Goal: Task Accomplishment & Management: Manage account settings

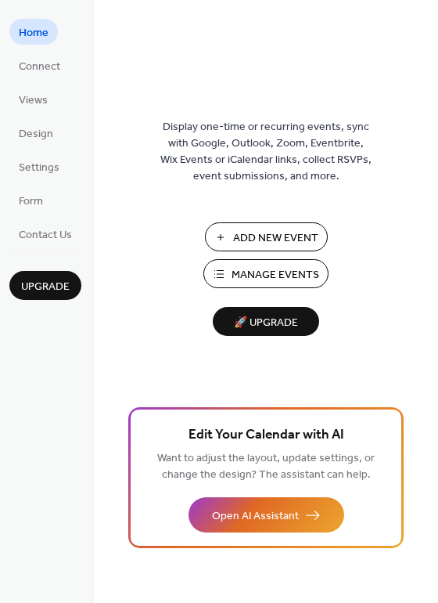
click at [42, 63] on span "Connect" at bounding box center [39, 67] width 41 height 16
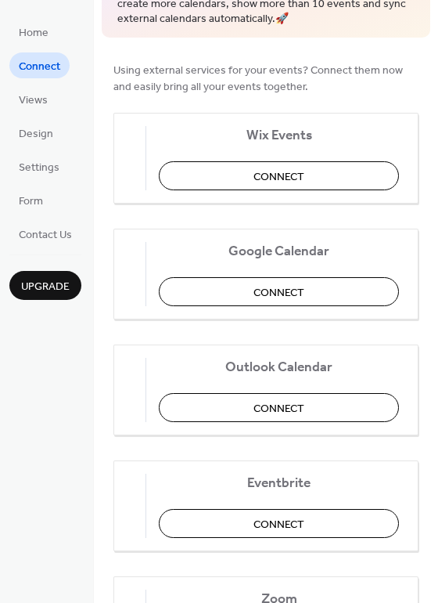
scroll to position [160, 0]
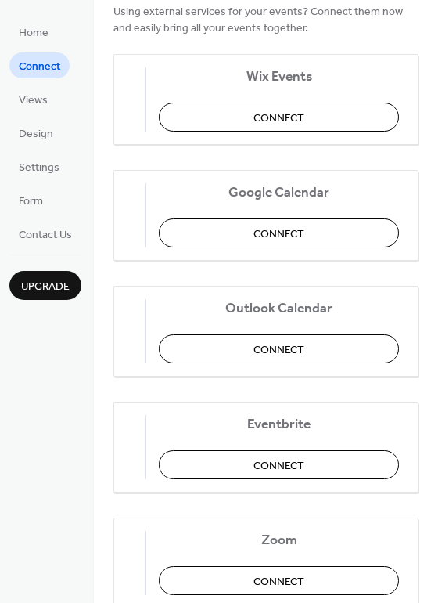
click at [264, 236] on span "Connect" at bounding box center [279, 233] width 51 height 16
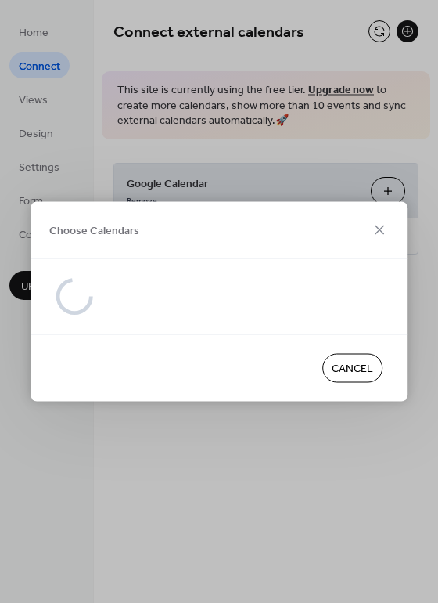
scroll to position [0, 0]
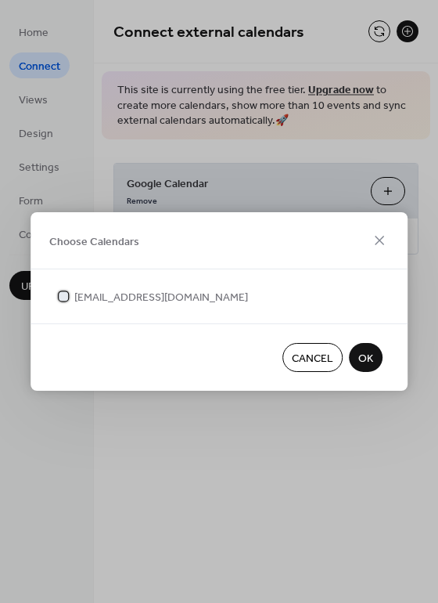
click at [112, 301] on span "[EMAIL_ADDRESS][DOMAIN_NAME]" at bounding box center [161, 298] width 174 height 16
click at [185, 293] on span "[EMAIL_ADDRESS][DOMAIN_NAME]" at bounding box center [161, 298] width 174 height 16
click at [366, 361] on span "OK" at bounding box center [365, 359] width 15 height 16
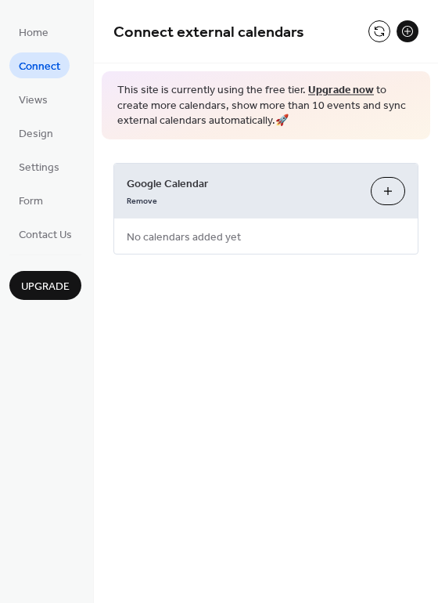
click at [380, 189] on button "Choose Calendars" at bounding box center [388, 191] width 34 height 28
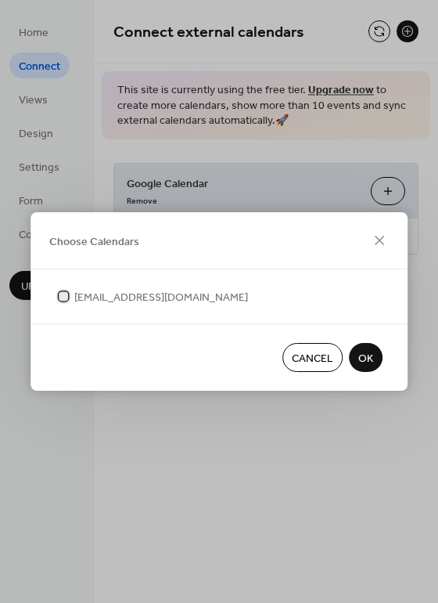
click at [134, 296] on span "[EMAIL_ADDRESS][DOMAIN_NAME]" at bounding box center [161, 298] width 174 height 16
click at [368, 367] on span "OK" at bounding box center [365, 359] width 15 height 16
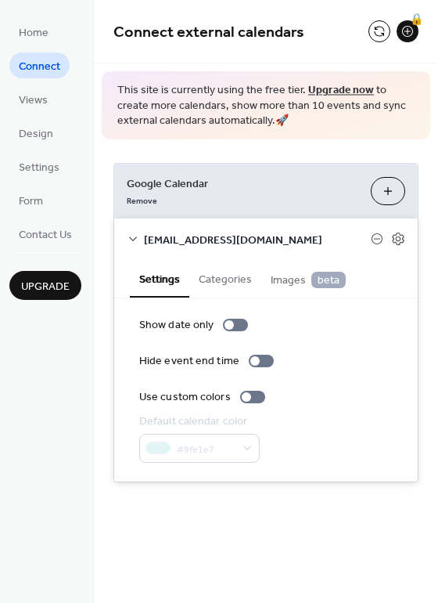
click at [217, 278] on button "Categories" at bounding box center [225, 278] width 72 height 36
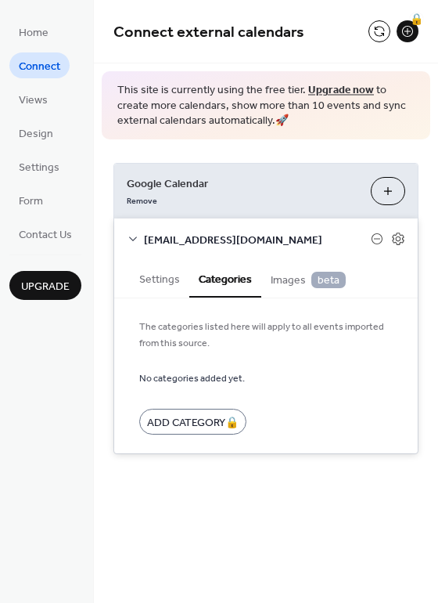
click at [281, 289] on span "Images beta" at bounding box center [308, 280] width 75 height 17
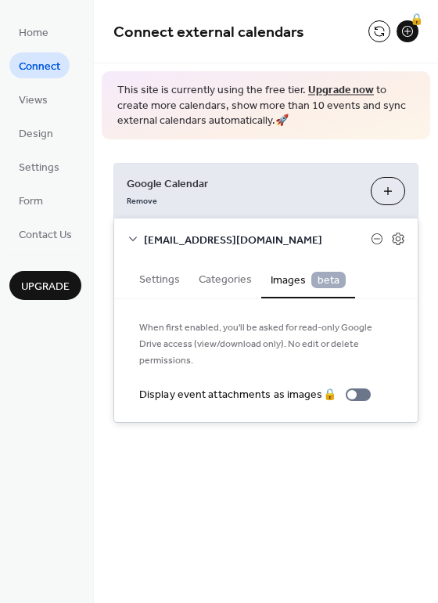
click at [154, 284] on button "Settings" at bounding box center [159, 278] width 59 height 36
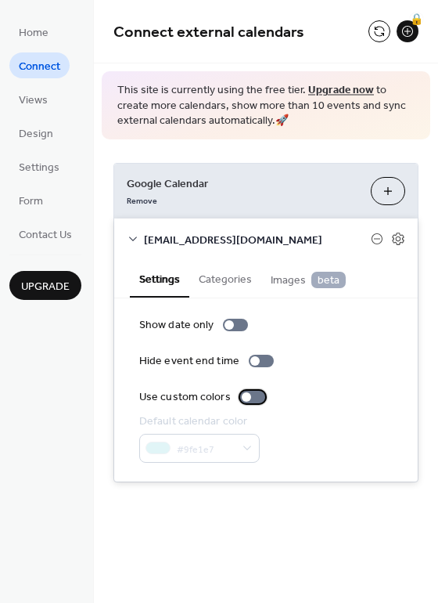
click at [244, 397] on div at bounding box center [246, 396] width 9 height 9
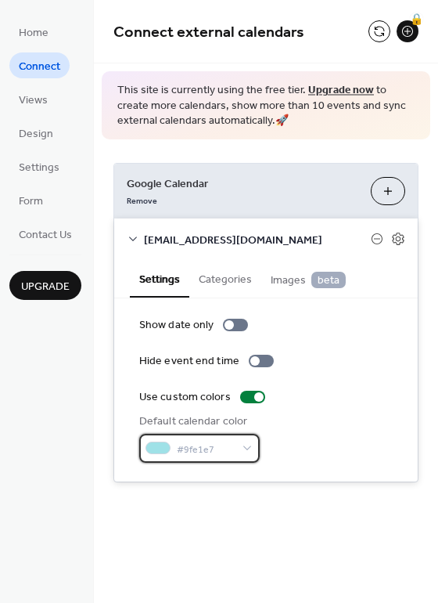
click at [229, 445] on span "#9fe1e7" at bounding box center [206, 449] width 58 height 16
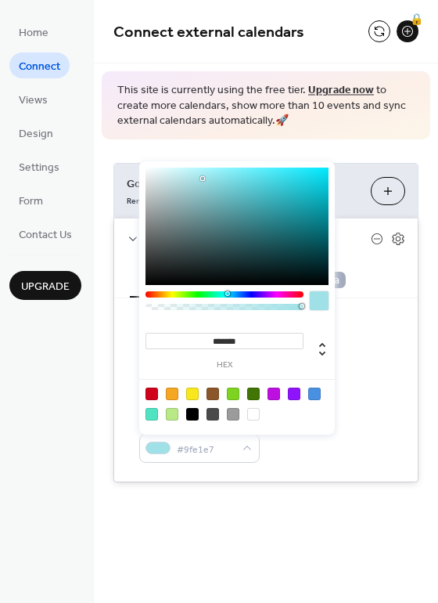
click at [168, 394] on div at bounding box center [172, 393] width 13 height 13
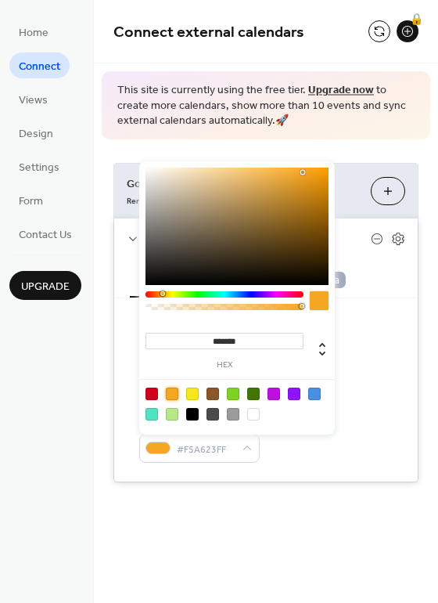
click at [239, 338] on input "*******" at bounding box center [225, 341] width 158 height 16
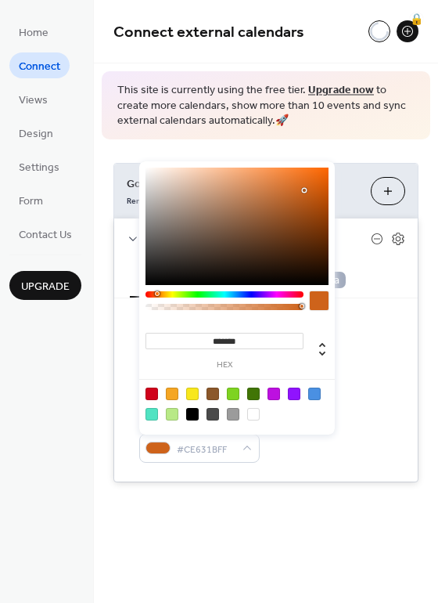
type input "*******"
click at [402, 419] on div "Show date only Hide event end time Use custom colors Default calendar color #CE…" at bounding box center [266, 389] width 304 height 183
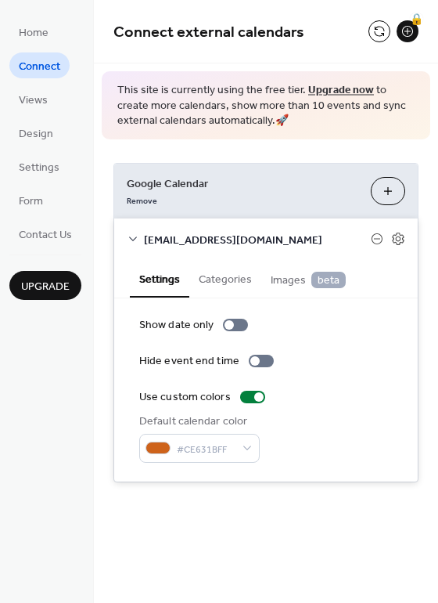
click at [223, 528] on div "Connect external calendars 🔒 This site is currently using the free tier. Upgrad…" at bounding box center [266, 264] width 344 height 529
click at [308, 529] on div "Connect external calendars 🔒 This site is currently using the free tier. Upgrad…" at bounding box center [266, 301] width 344 height 603
click at [220, 277] on button "Categories" at bounding box center [225, 278] width 72 height 36
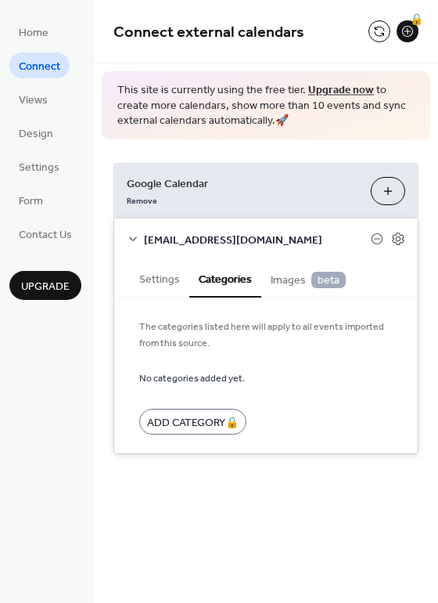
click at [193, 427] on div "Add Category 🔒" at bounding box center [192, 422] width 107 height 26
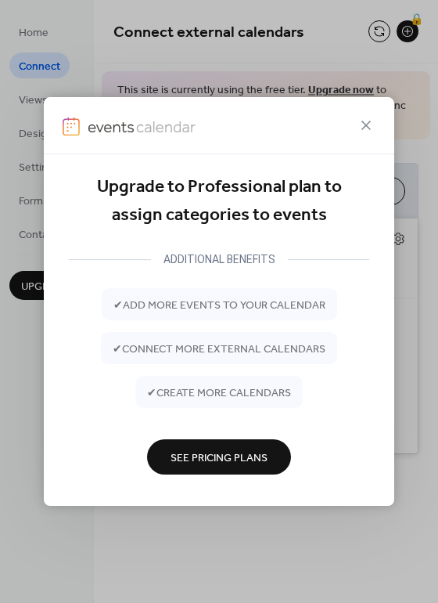
click at [369, 132] on icon at bounding box center [366, 125] width 19 height 19
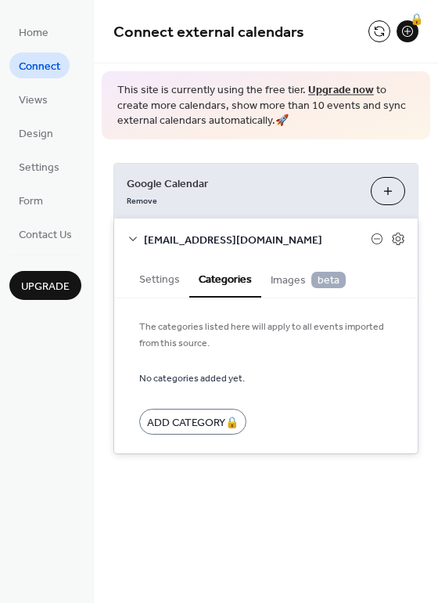
click at [299, 281] on span "Images beta" at bounding box center [308, 280] width 75 height 17
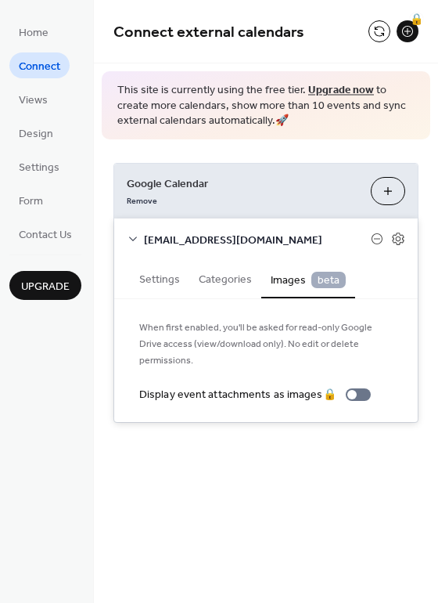
click at [134, 280] on button "Settings" at bounding box center [159, 278] width 59 height 36
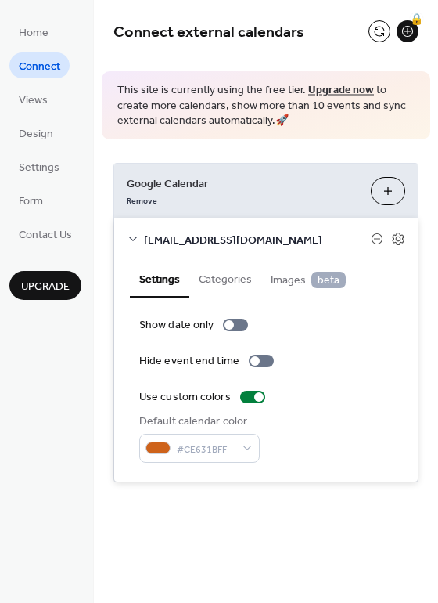
click at [409, 332] on div "Show date only Hide event end time Use custom colors Default calendar color #CE…" at bounding box center [266, 389] width 304 height 183
